Goal: Find specific page/section: Find specific page/section

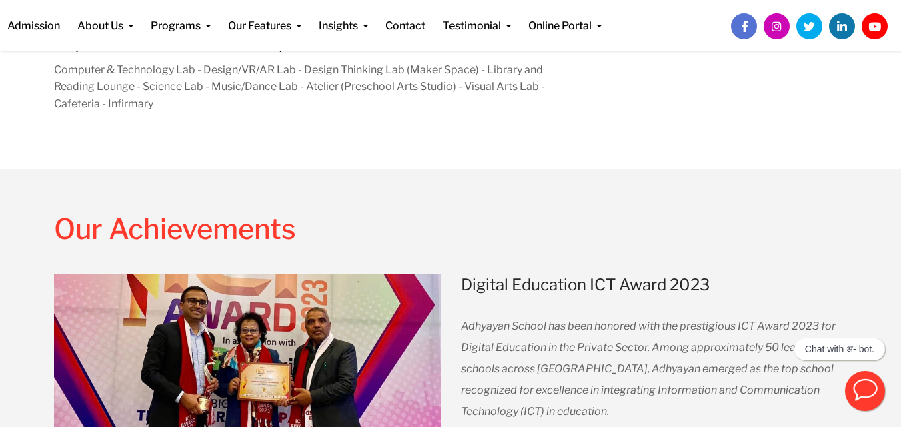
scroll to position [1231, 0]
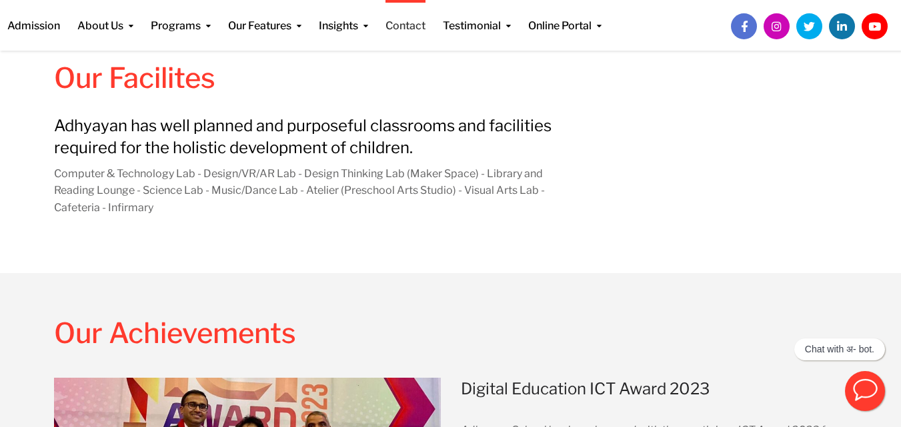
click at [406, 32] on link "Contact" at bounding box center [405, 17] width 40 height 34
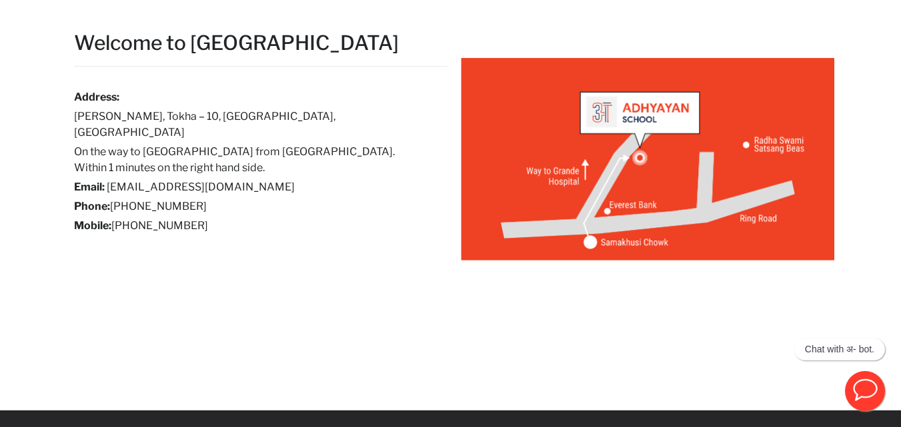
scroll to position [50, 0]
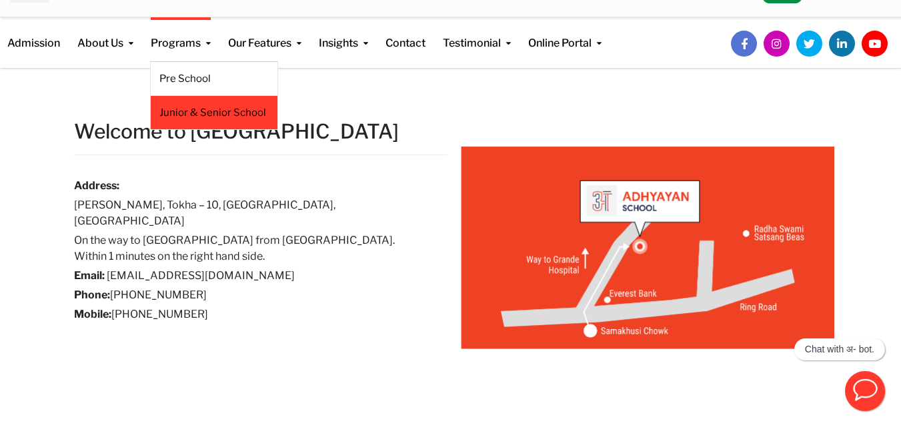
click at [187, 111] on link "Junior & Senior School" at bounding box center [213, 112] width 109 height 15
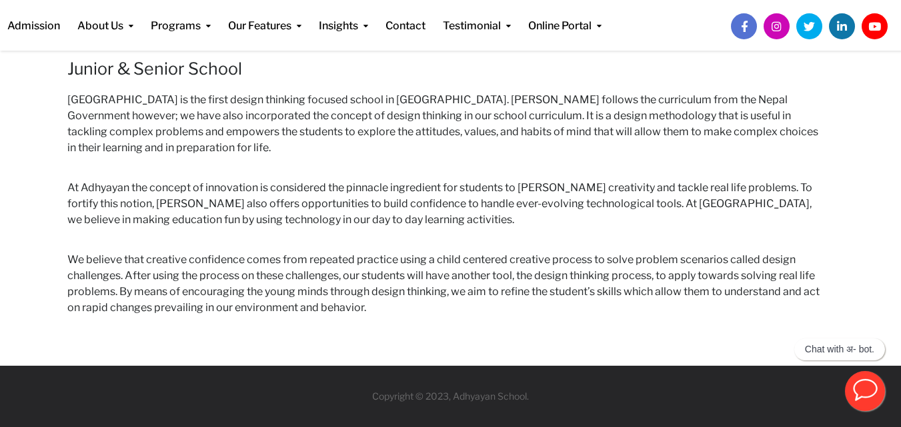
scroll to position [281, 0]
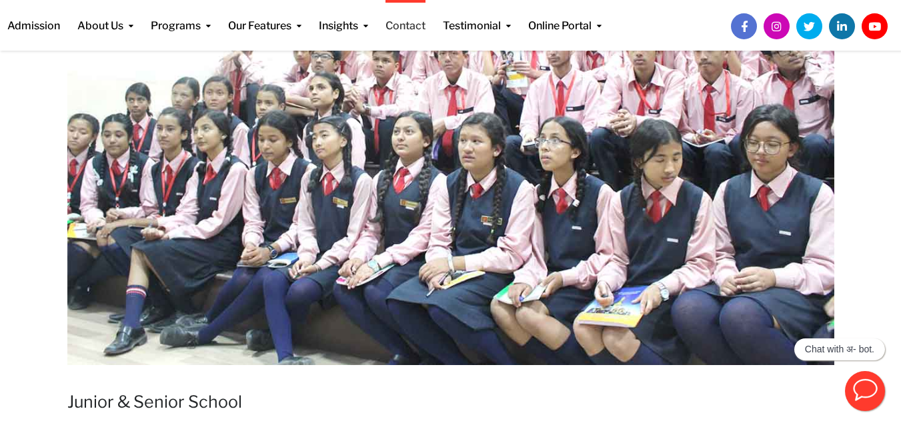
click at [399, 32] on link "Contact" at bounding box center [405, 17] width 40 height 34
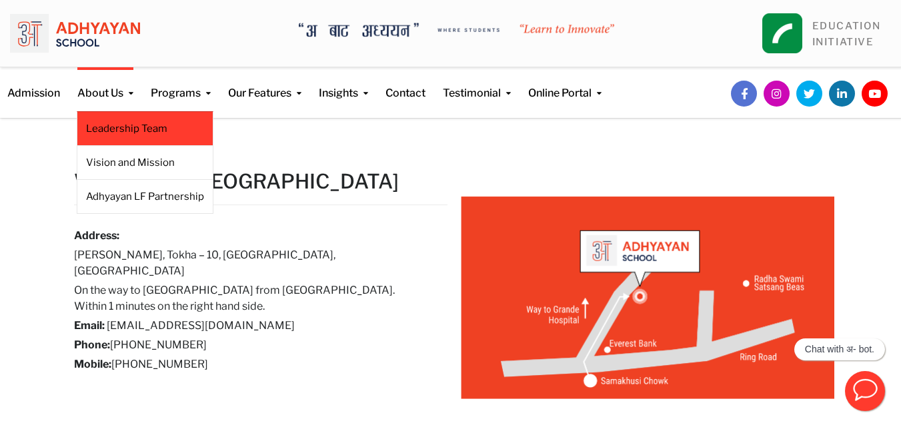
click at [127, 129] on link "Leadership Team" at bounding box center [145, 128] width 118 height 15
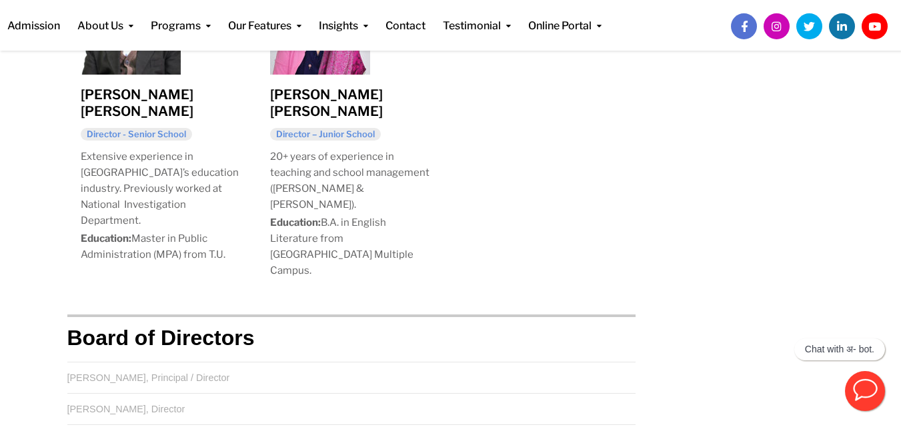
scroll to position [1246, 0]
